Goal: Task Accomplishment & Management: Manage account settings

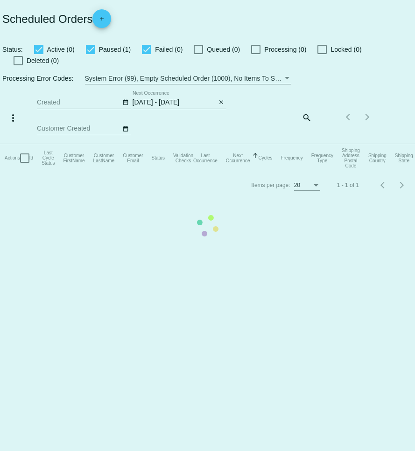
click at [229, 144] on mat-table "Actions Id Last Cycle Status Customer FirstName Customer LastName Customer Emai…" at bounding box center [207, 158] width 415 height 28
click at [220, 144] on mat-table "Actions Id Last Cycle Status Customer FirstName Customer LastName Customer Emai…" at bounding box center [207, 158] width 415 height 28
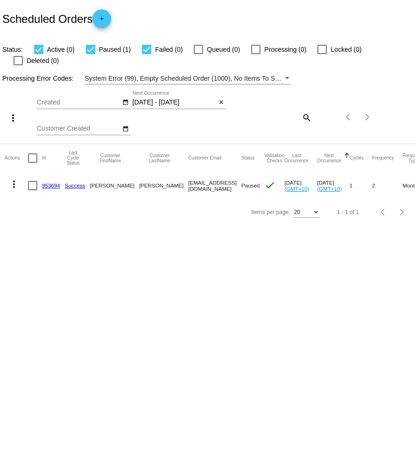
click at [220, 99] on mat-icon "close" at bounding box center [221, 102] width 7 height 7
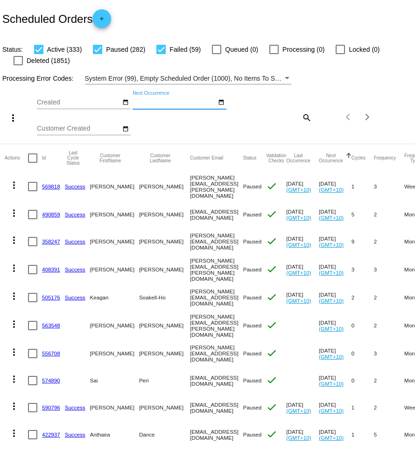
click at [308, 118] on mat-icon "search" at bounding box center [305, 117] width 11 height 14
click at [297, 118] on input "Search" at bounding box center [277, 115] width 69 height 7
paste input "[EMAIL_ADDRESS][DOMAIN_NAME]"
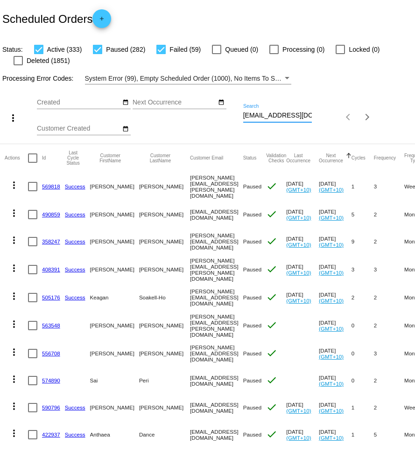
scroll to position [0, 22]
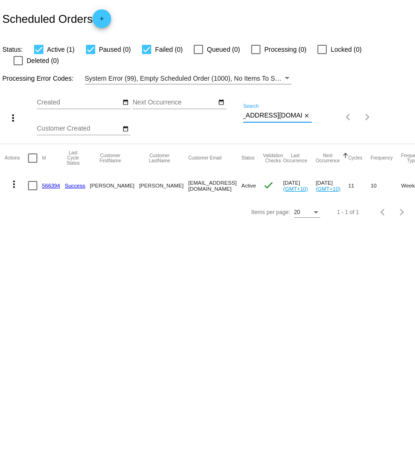
type input "[EMAIL_ADDRESS][DOMAIN_NAME]"
click at [17, 179] on mat-icon "more_vert" at bounding box center [13, 184] width 11 height 11
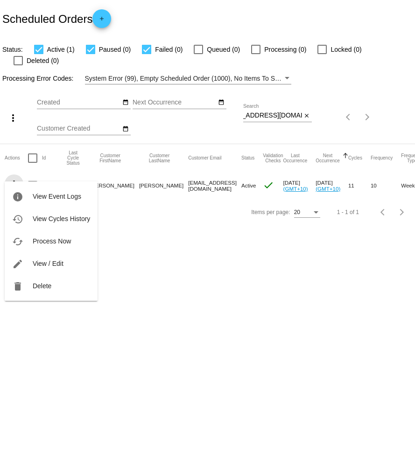
scroll to position [0, 0]
click at [58, 262] on span "View / Edit" at bounding box center [48, 263] width 31 height 7
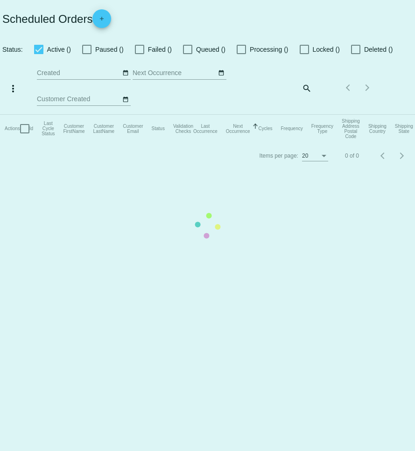
checkbox input "true"
